Goal: Task Accomplishment & Management: Manage account settings

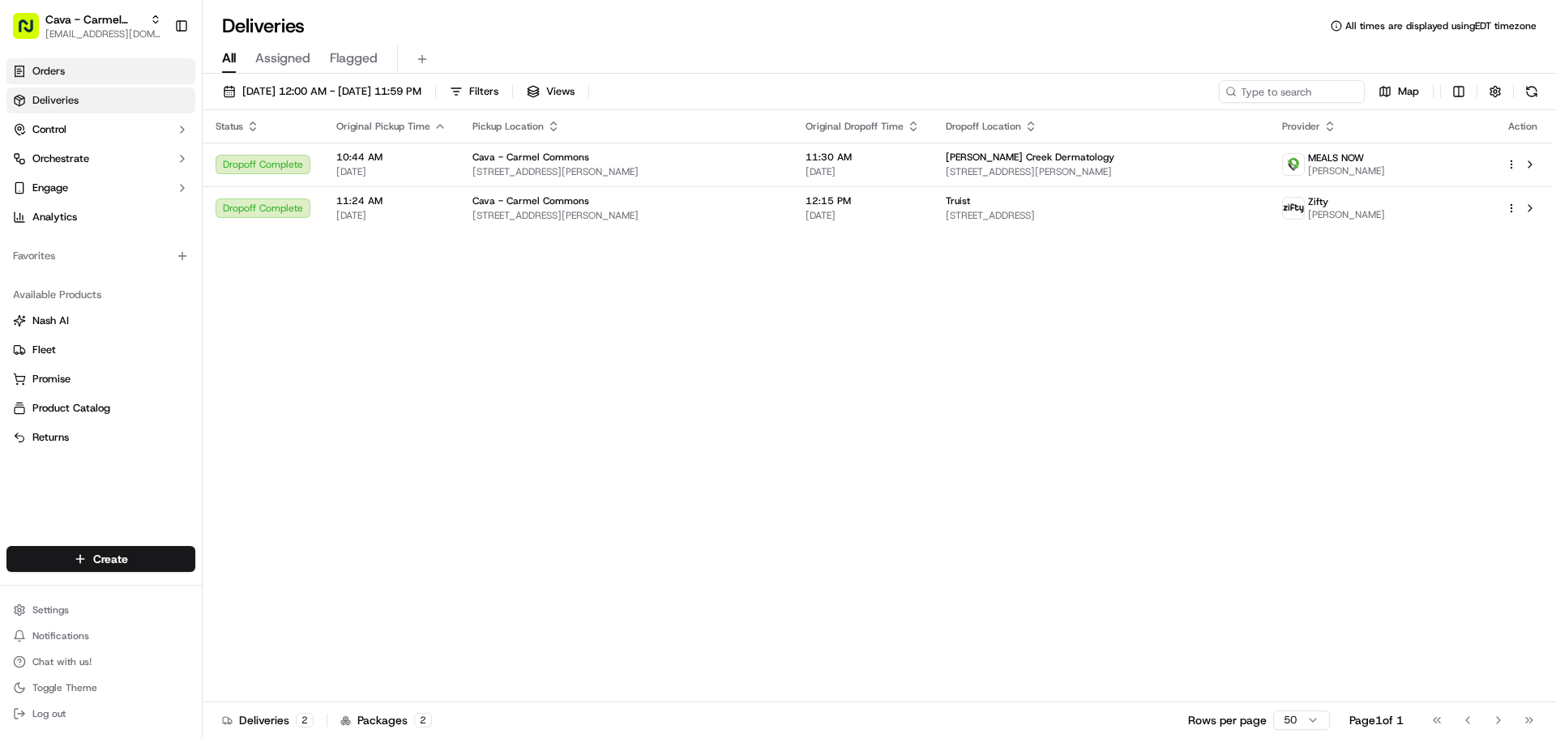
click at [61, 66] on span "Orders" at bounding box center [48, 71] width 32 height 15
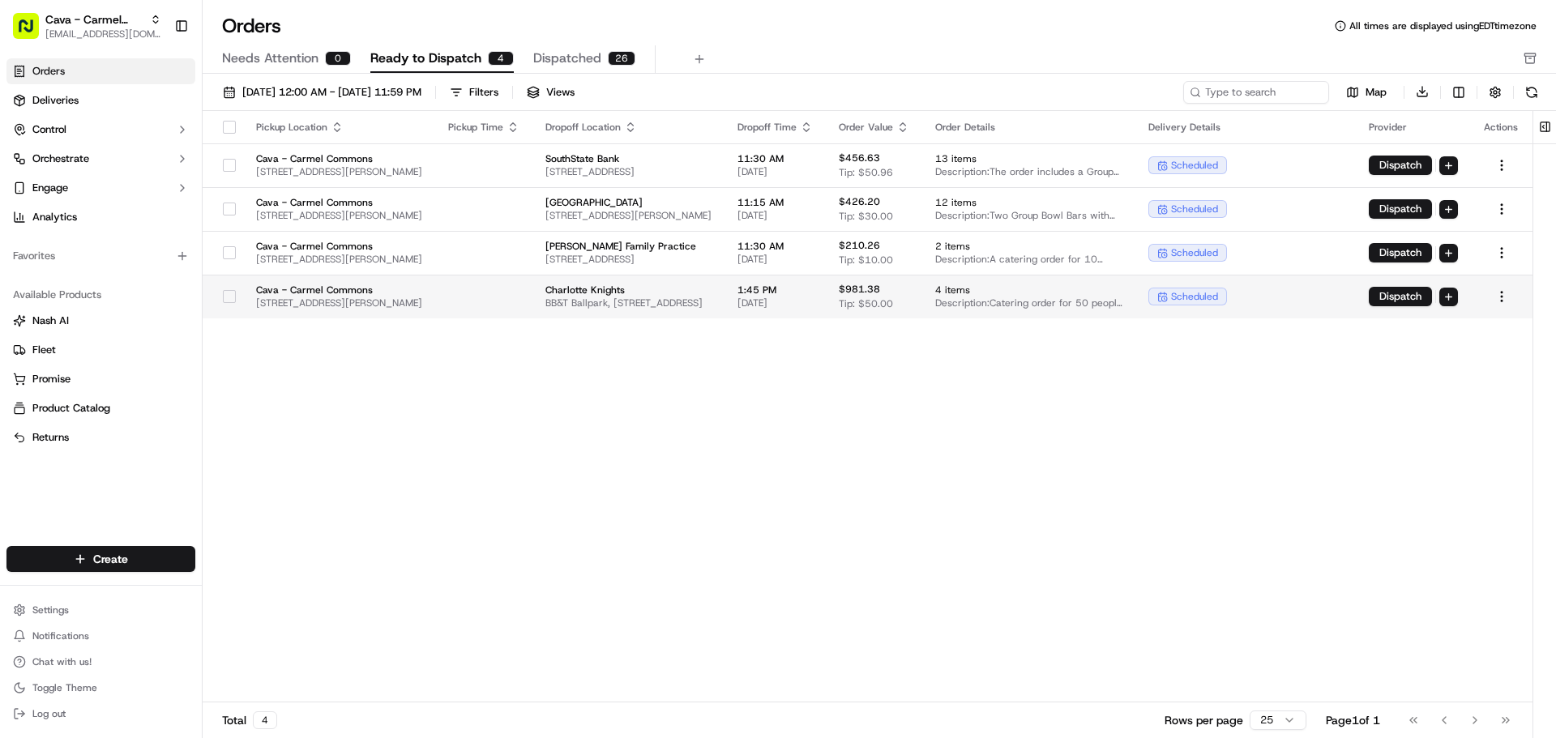
click at [223, 297] on button "button" at bounding box center [229, 296] width 13 height 13
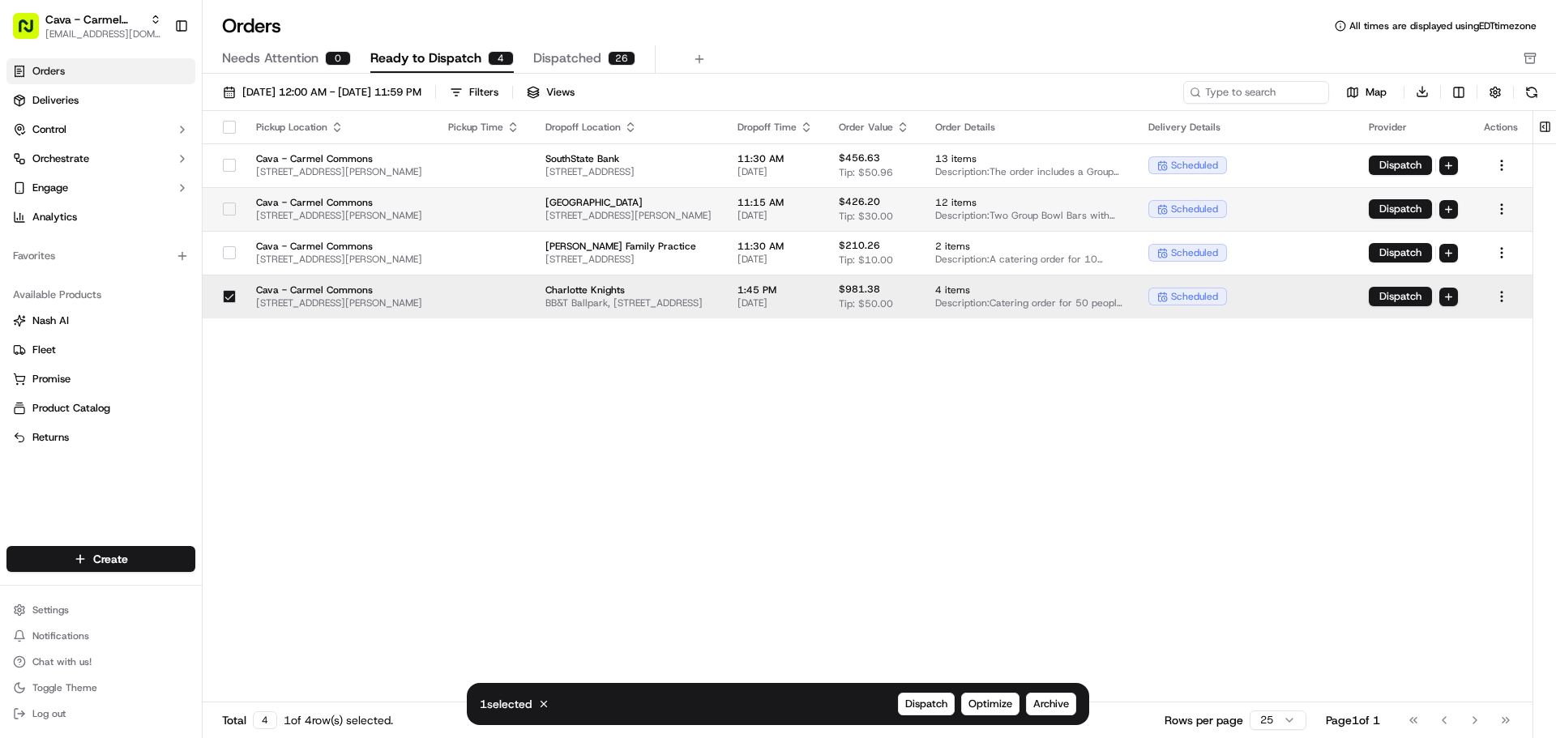
click at [223, 212] on button "button" at bounding box center [229, 209] width 13 height 13
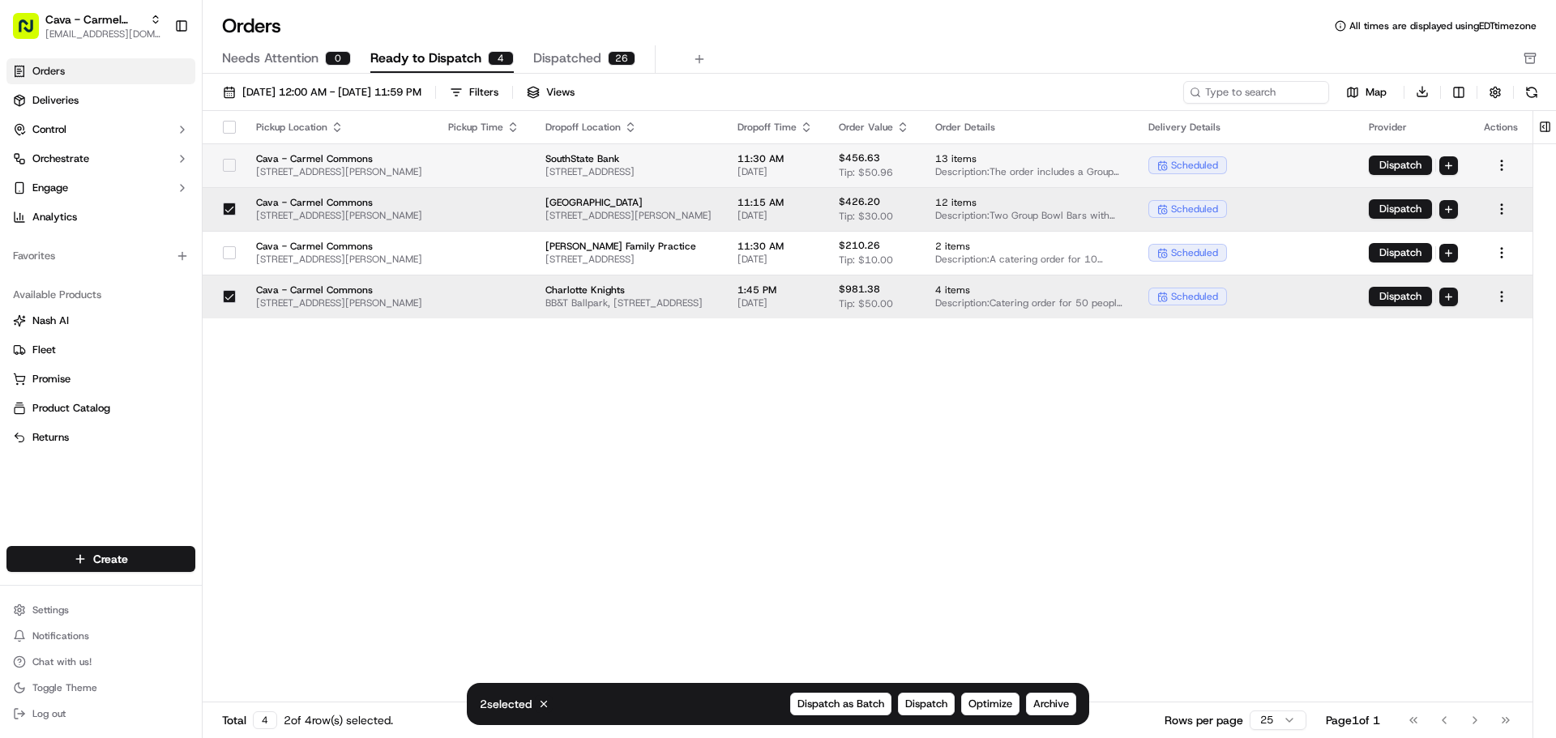
click at [224, 161] on button "button" at bounding box center [229, 165] width 13 height 13
click at [1054, 702] on span "Archive" at bounding box center [1051, 704] width 36 height 15
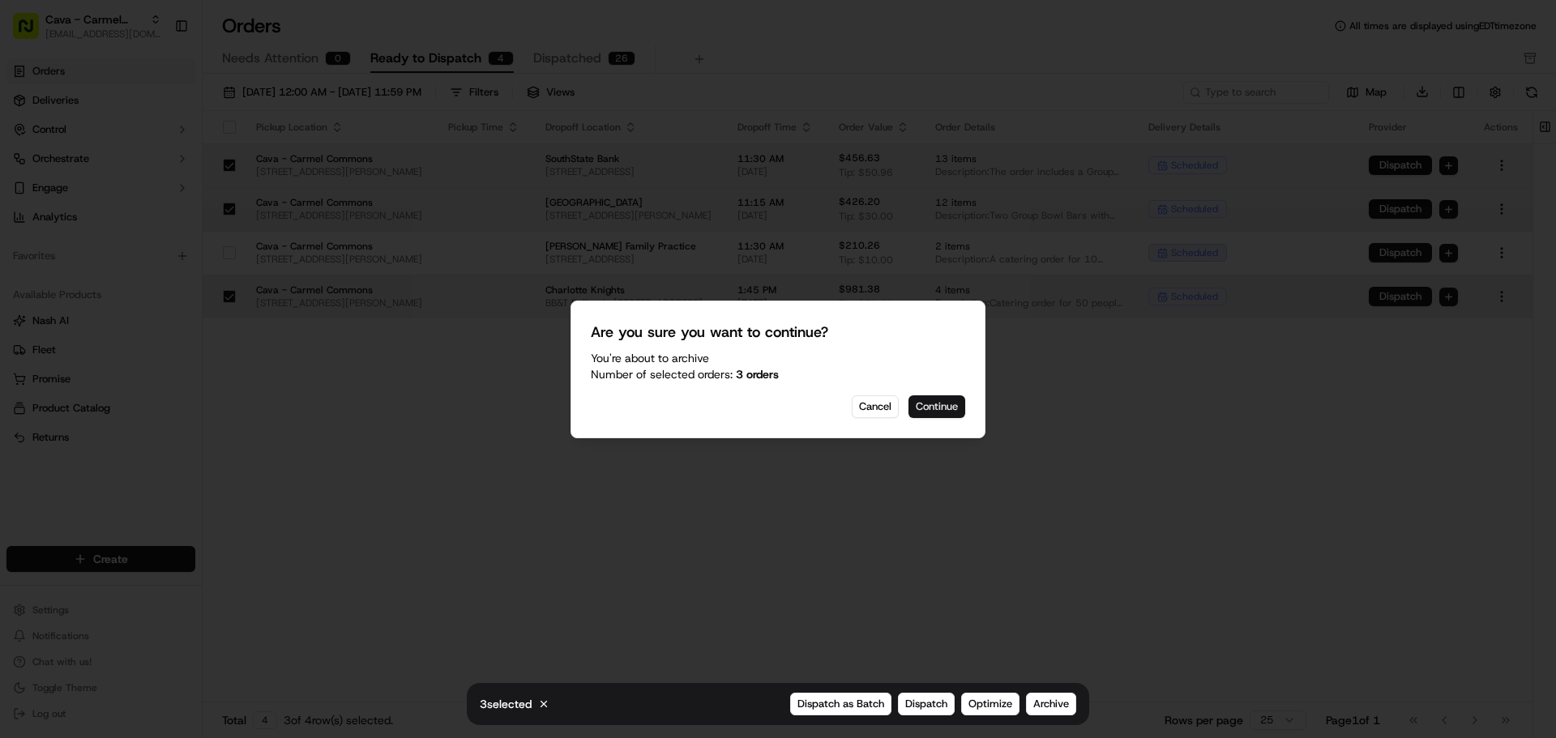
click at [942, 415] on button "Continue" at bounding box center [936, 406] width 57 height 23
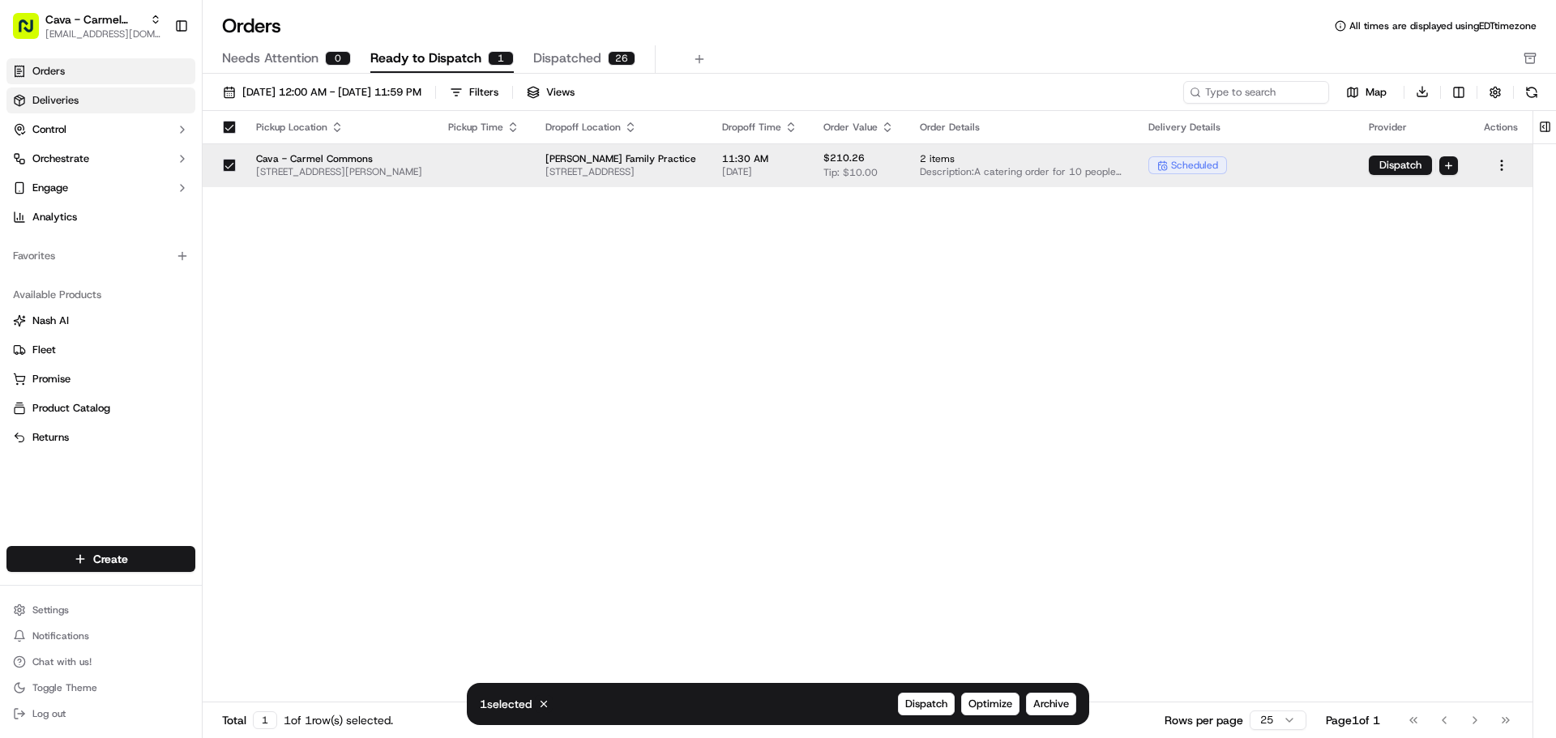
click at [58, 102] on span "Deliveries" at bounding box center [55, 100] width 46 height 15
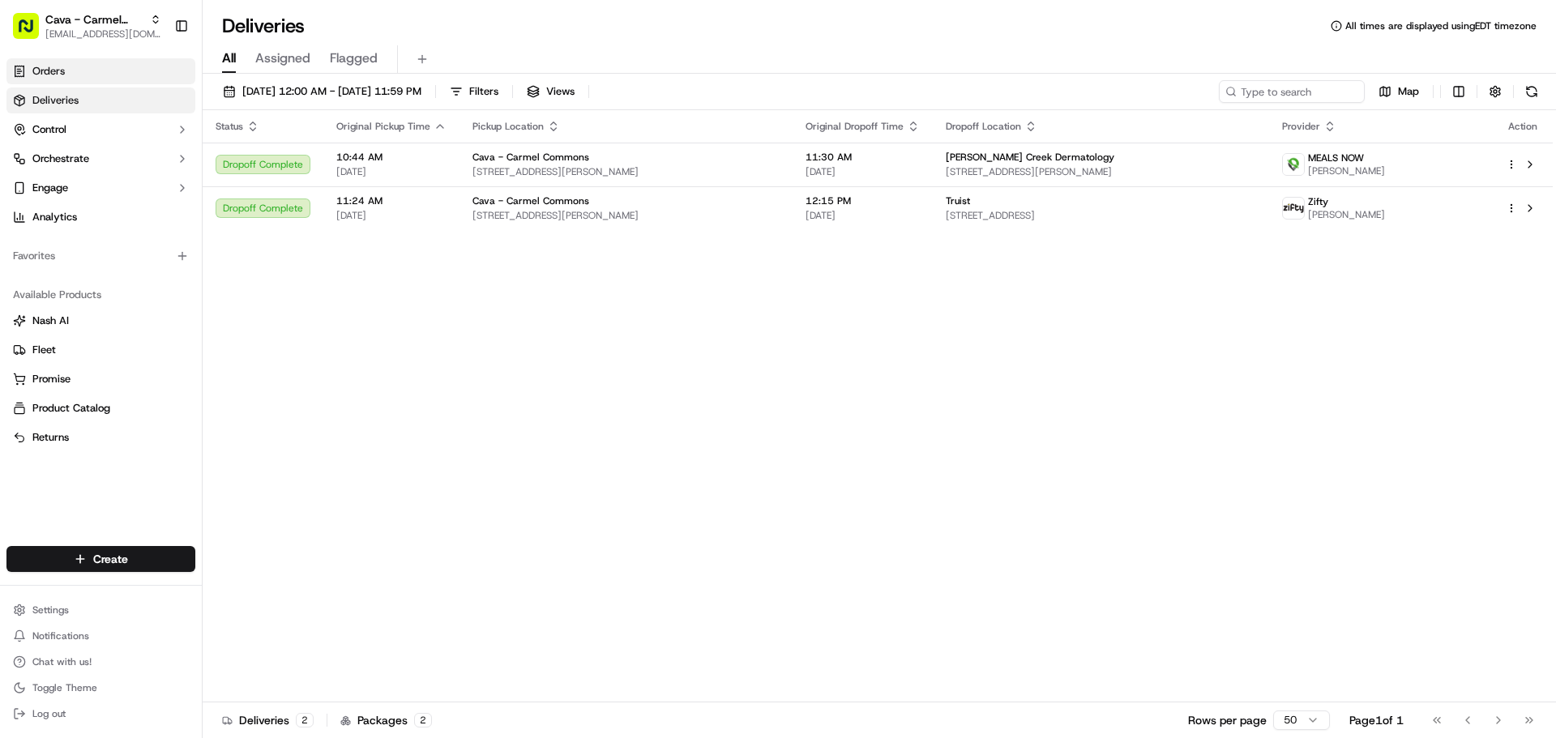
click at [83, 75] on link "Orders" at bounding box center [100, 71] width 189 height 26
